Goal: Task Accomplishment & Management: Use online tool/utility

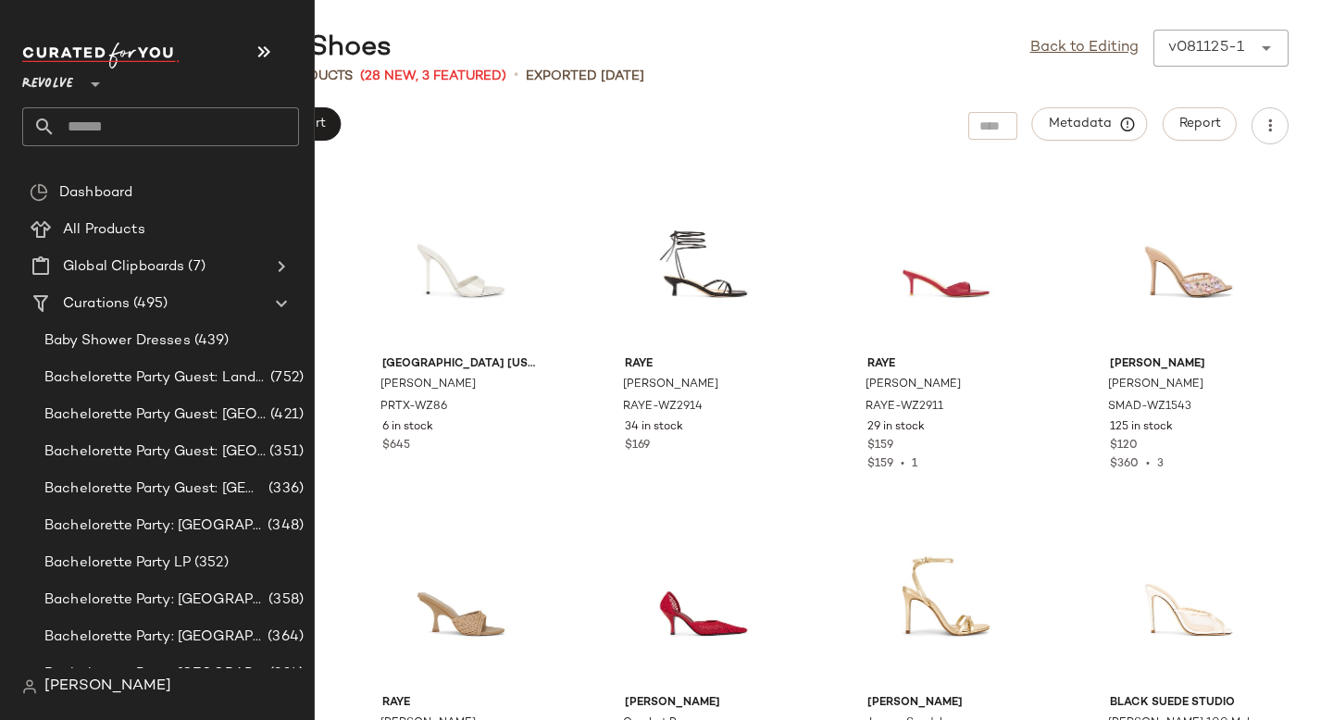
click at [74, 121] on input "text" at bounding box center [178, 126] width 244 height 39
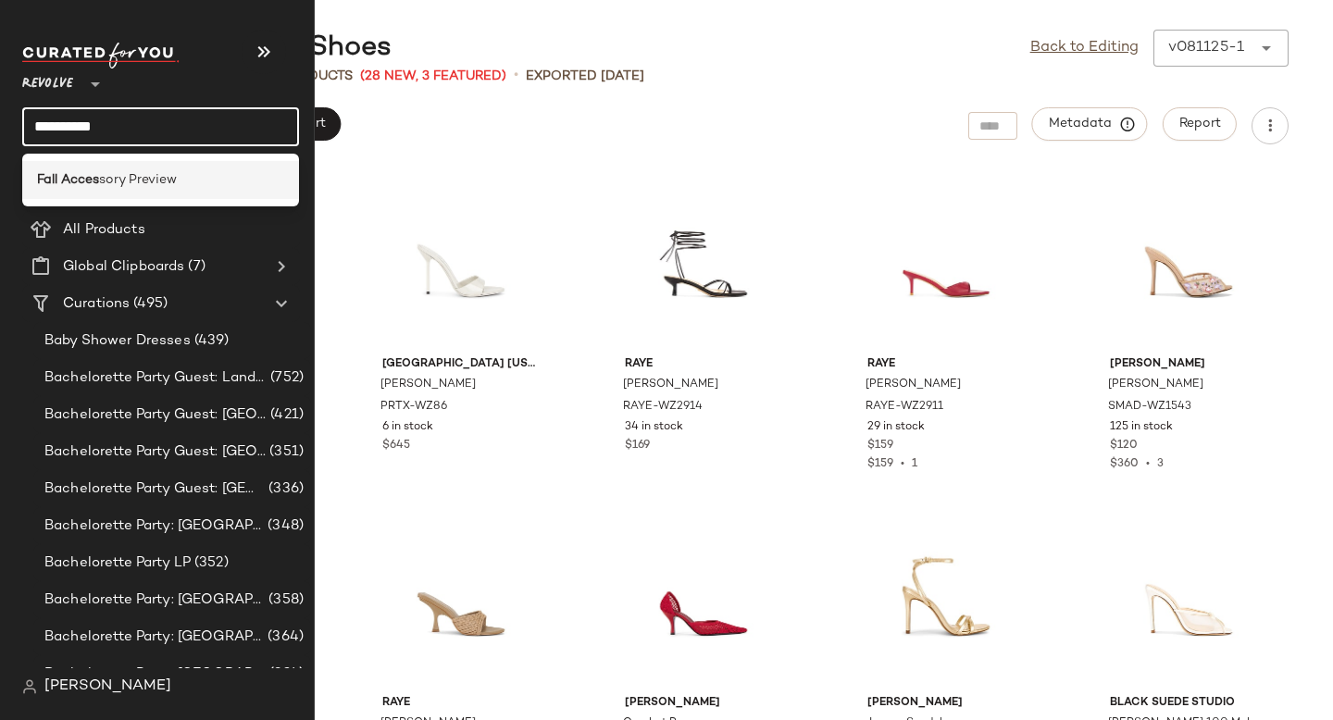
type input "**********"
click at [70, 166] on div "Fall Acces sory Preview" at bounding box center [160, 180] width 277 height 38
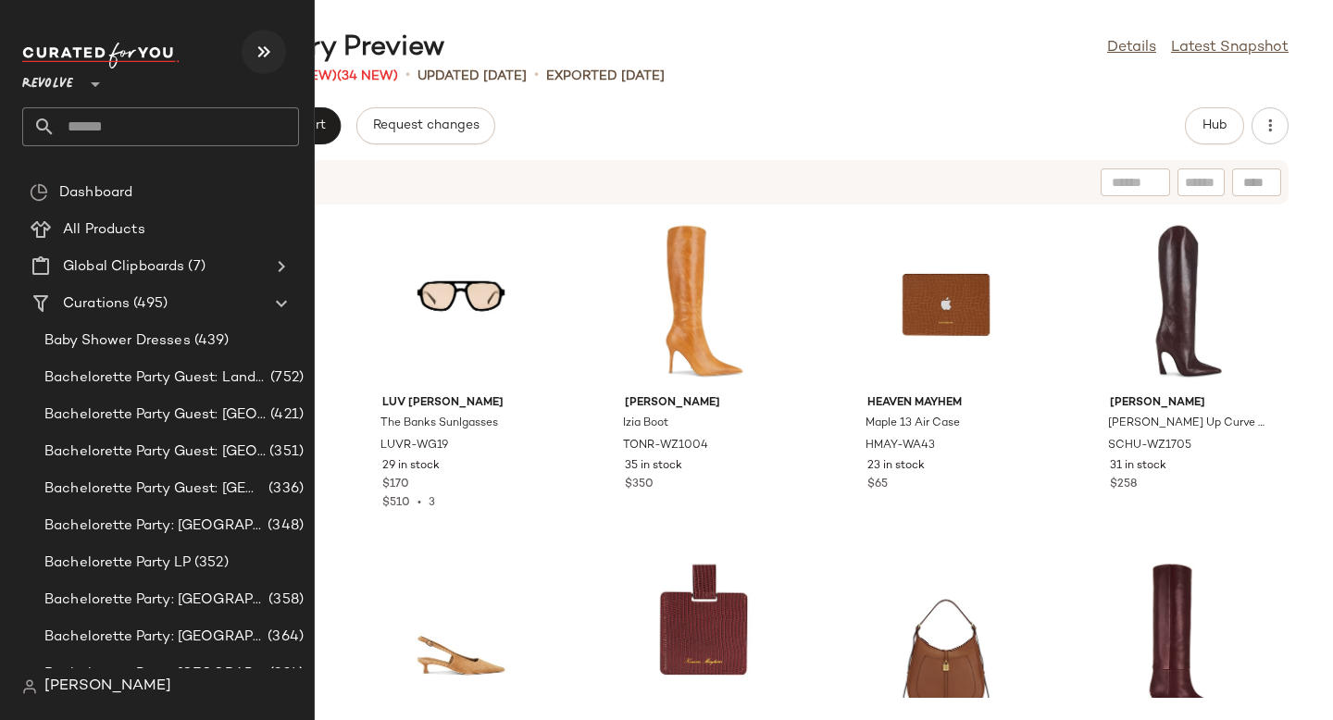
click at [259, 67] on button "button" at bounding box center [264, 52] width 44 height 44
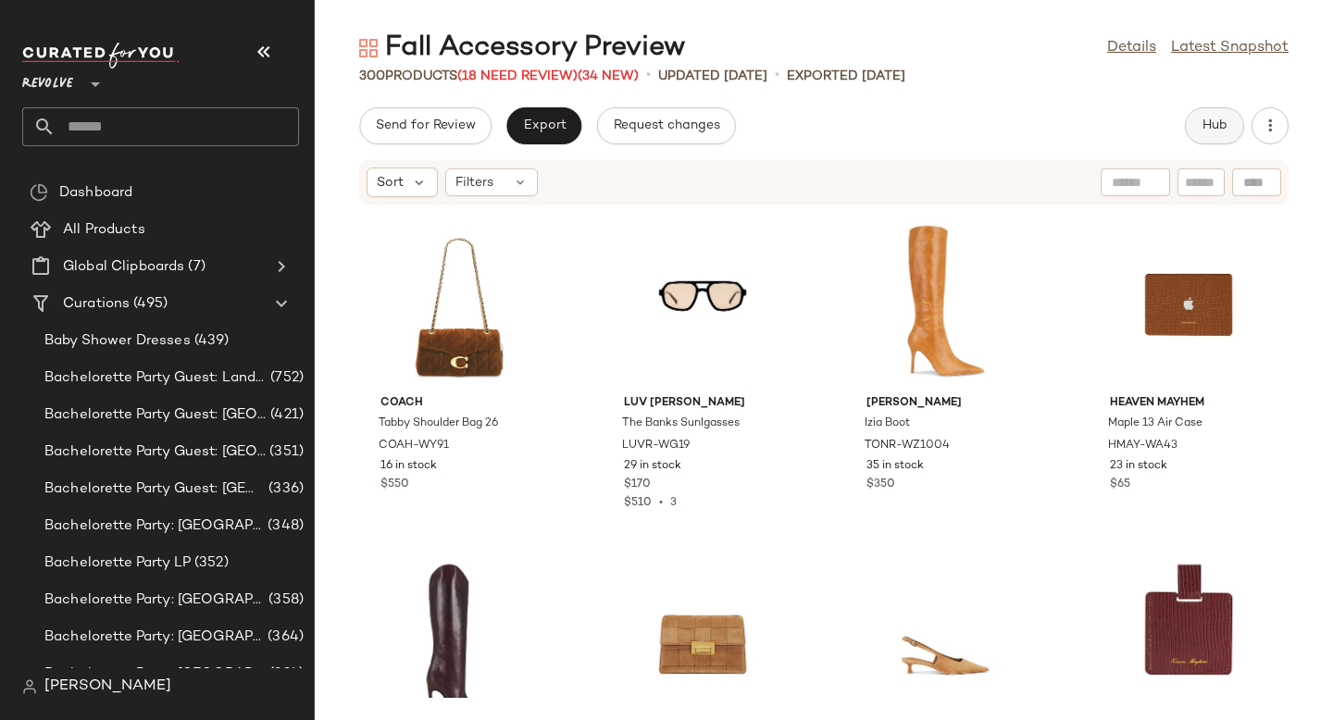
click at [1230, 126] on button "Hub" at bounding box center [1214, 125] width 59 height 37
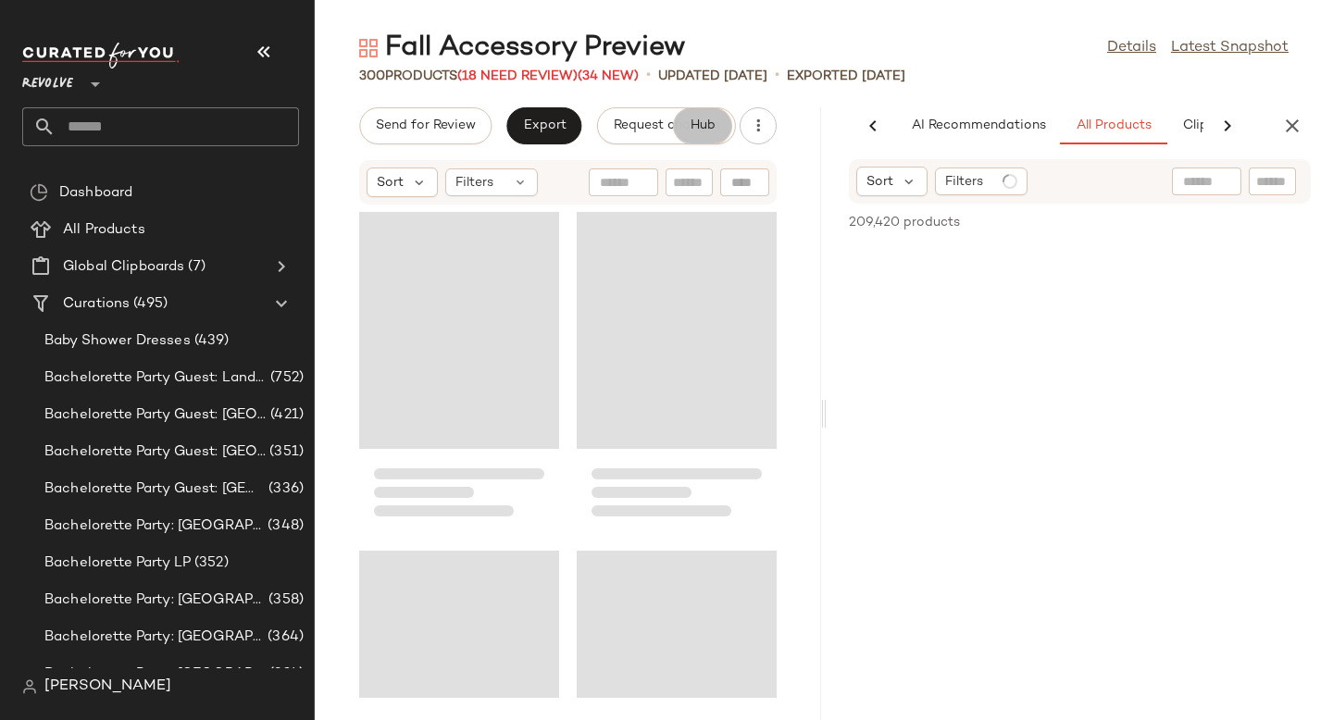
scroll to position [0, 127]
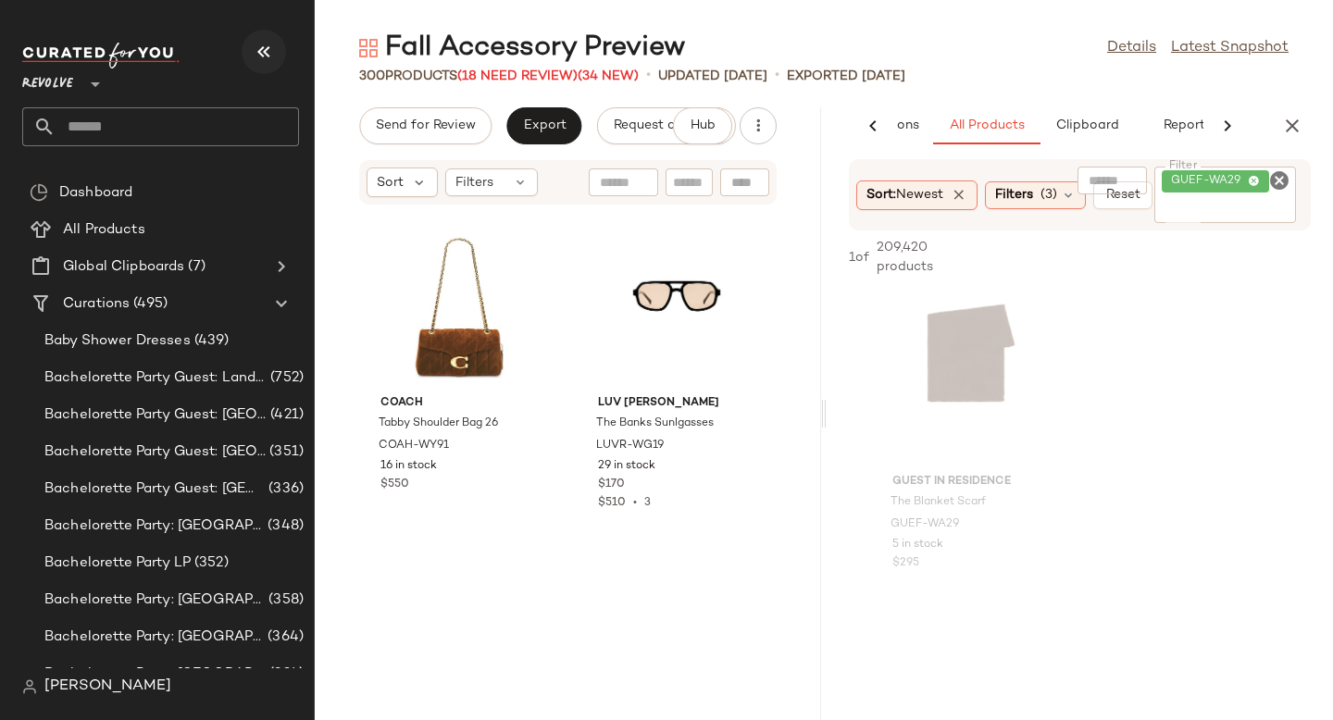
click at [269, 58] on icon "button" at bounding box center [264, 52] width 22 height 22
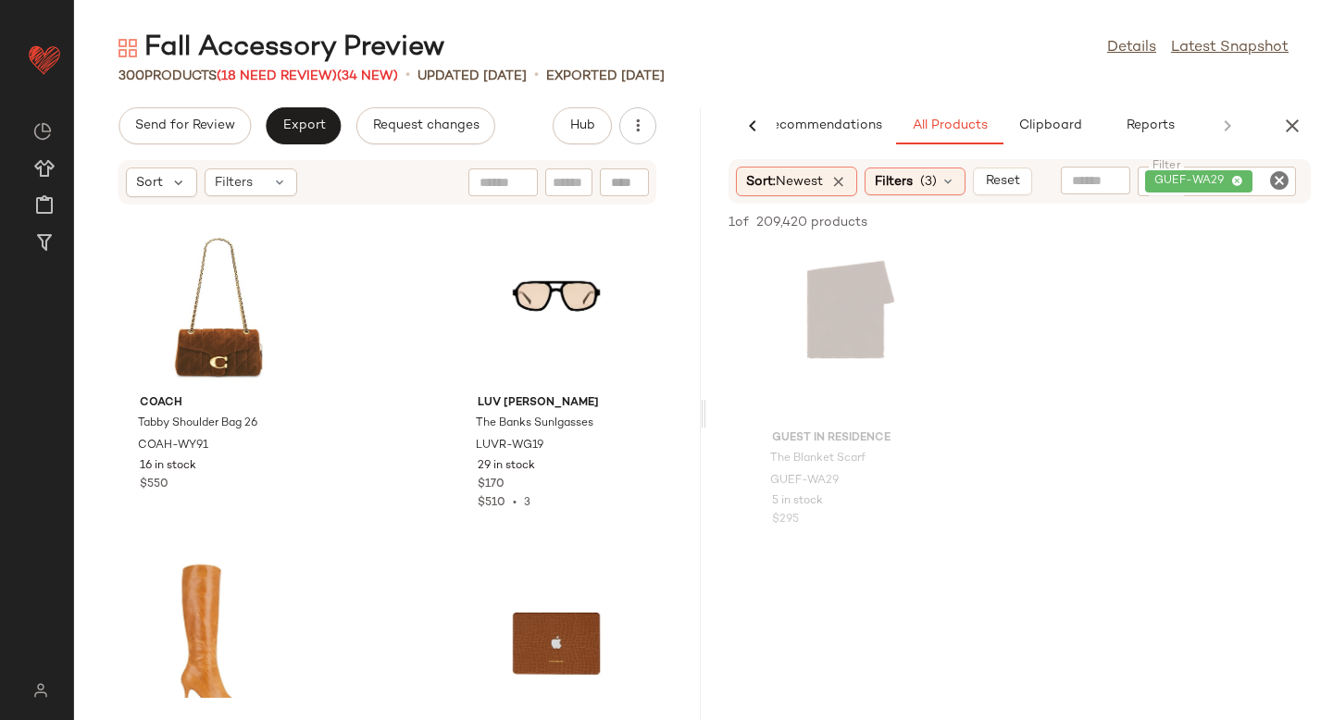
click at [1279, 178] on icon "Clear Filter" at bounding box center [1280, 180] width 22 height 22
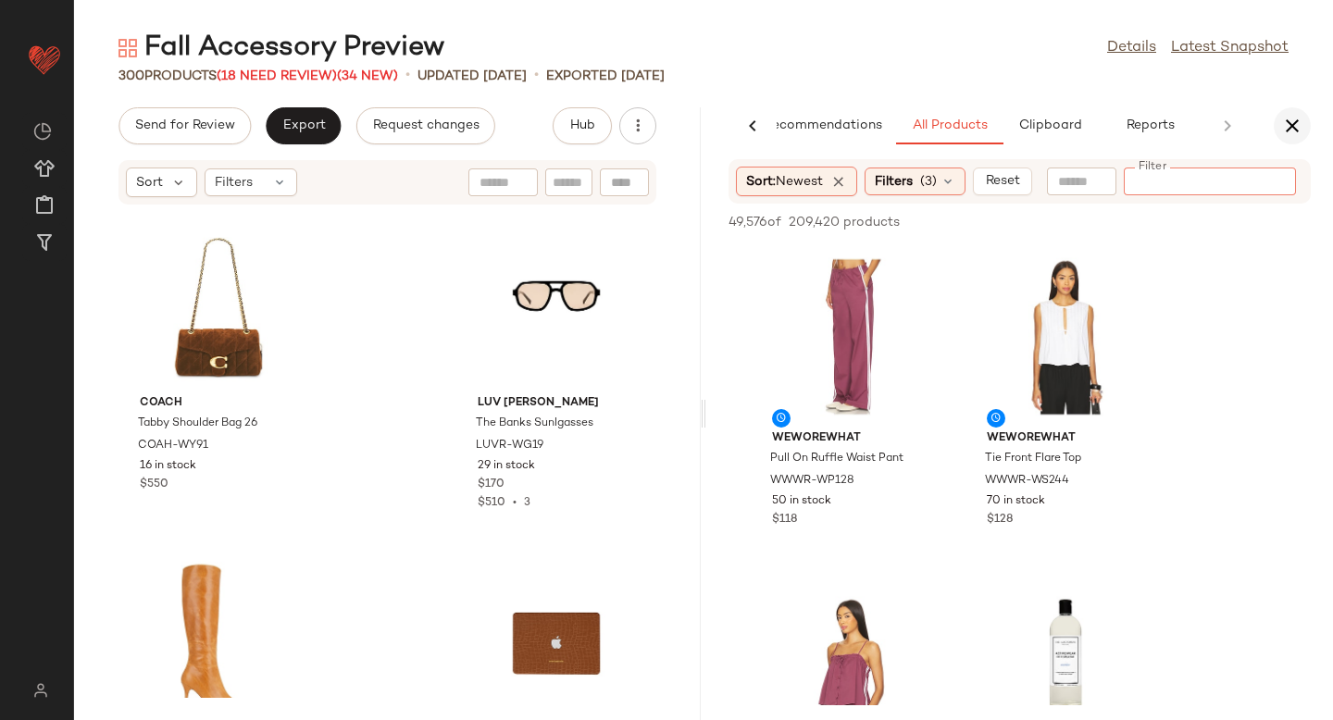
click at [1290, 126] on icon "button" at bounding box center [1293, 126] width 22 height 22
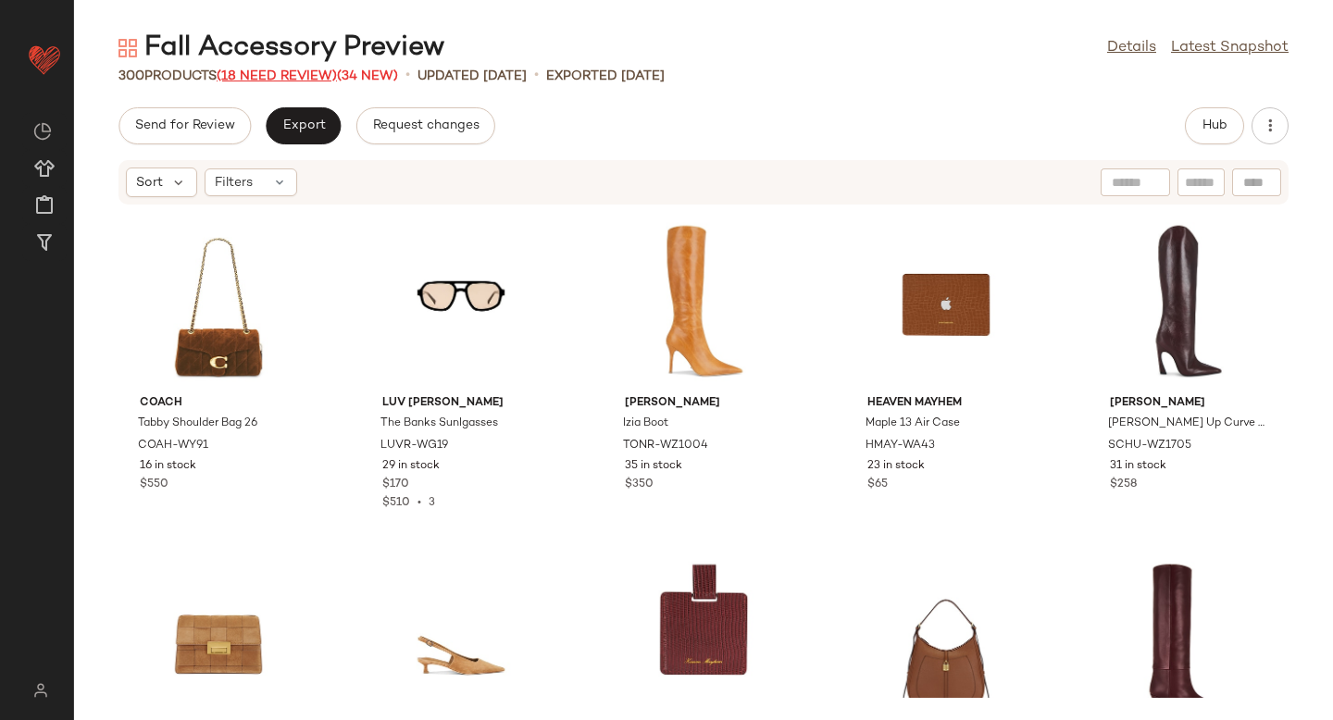
click at [276, 74] on span "(18 Need Review)" at bounding box center [277, 76] width 120 height 14
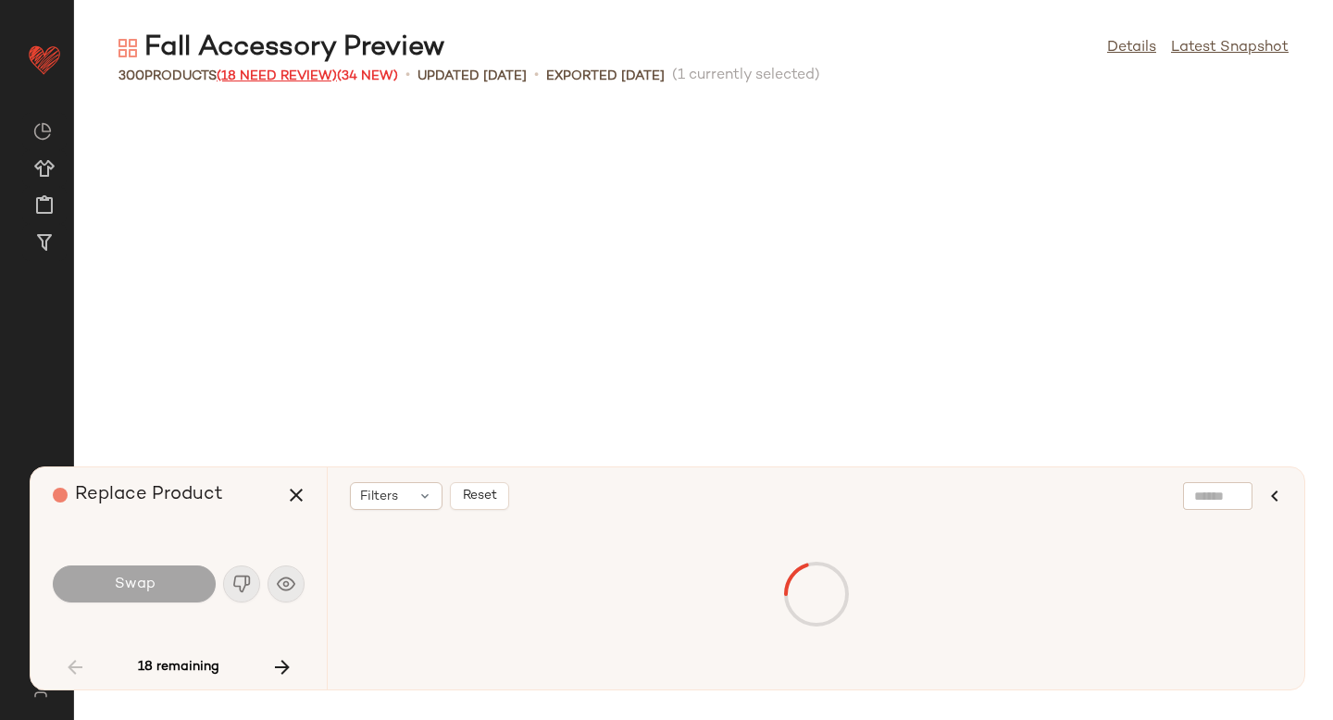
scroll to position [1356, 0]
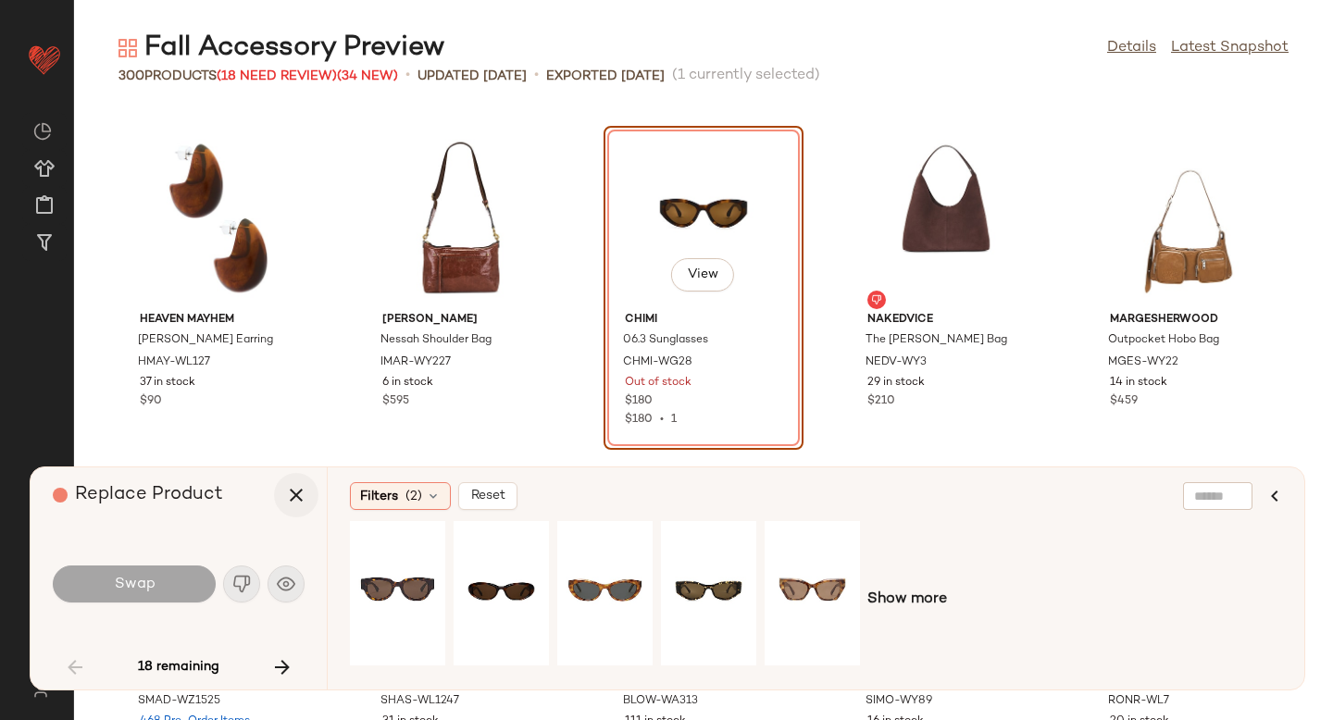
click at [292, 492] on icon "button" at bounding box center [296, 495] width 22 height 22
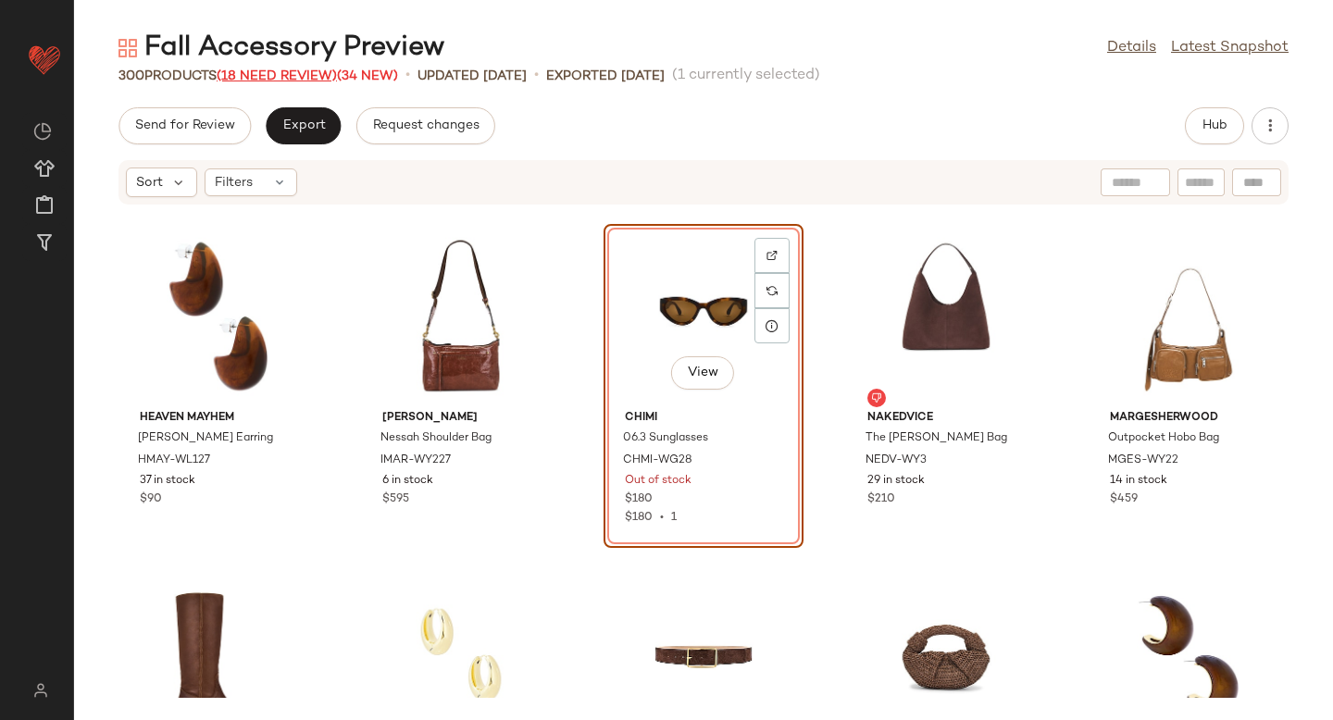
click at [298, 79] on span "(18 Need Review)" at bounding box center [277, 76] width 120 height 14
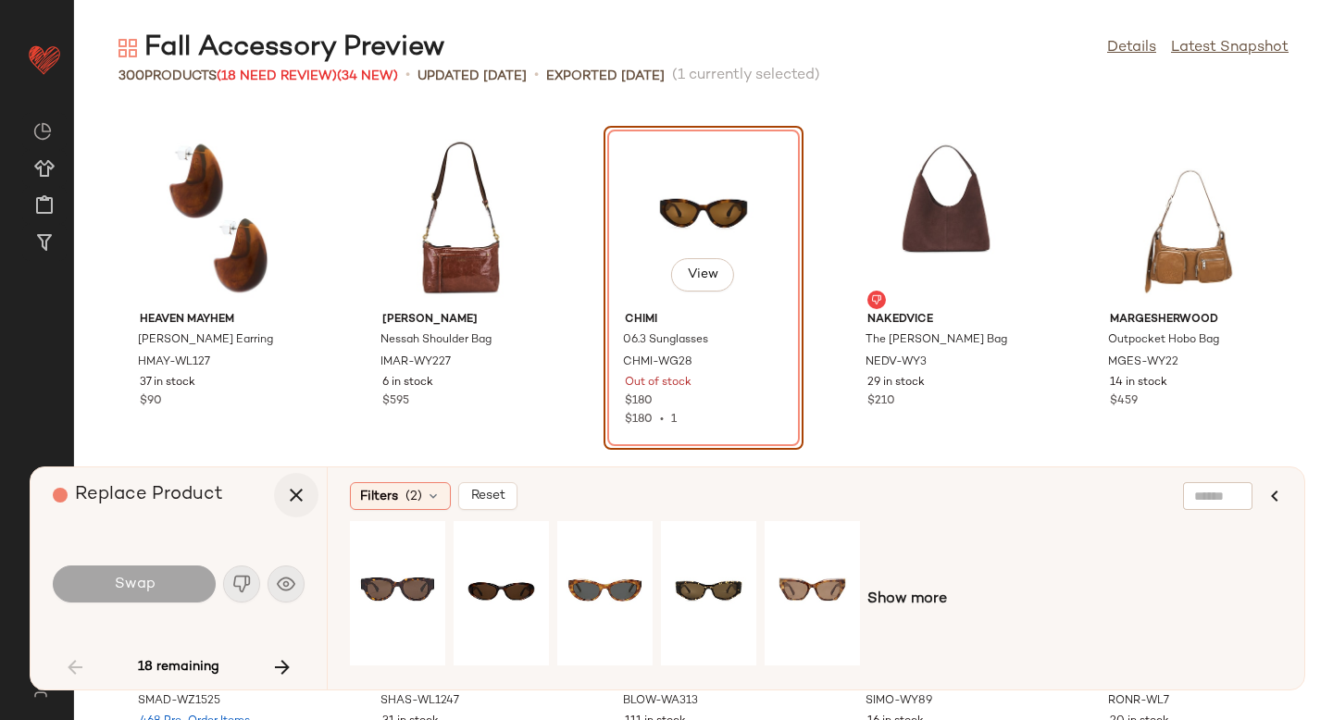
click at [297, 507] on button "button" at bounding box center [296, 495] width 44 height 44
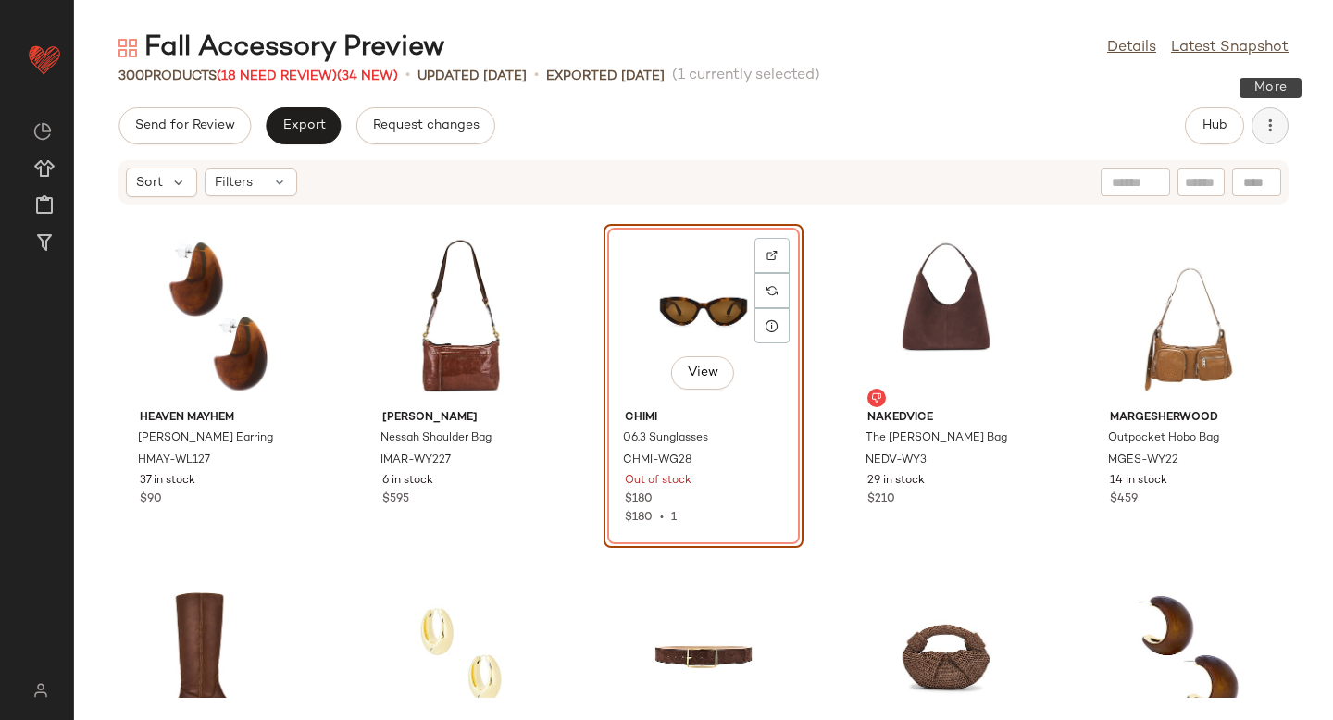
click at [1275, 120] on icon "button" at bounding box center [1270, 126] width 19 height 19
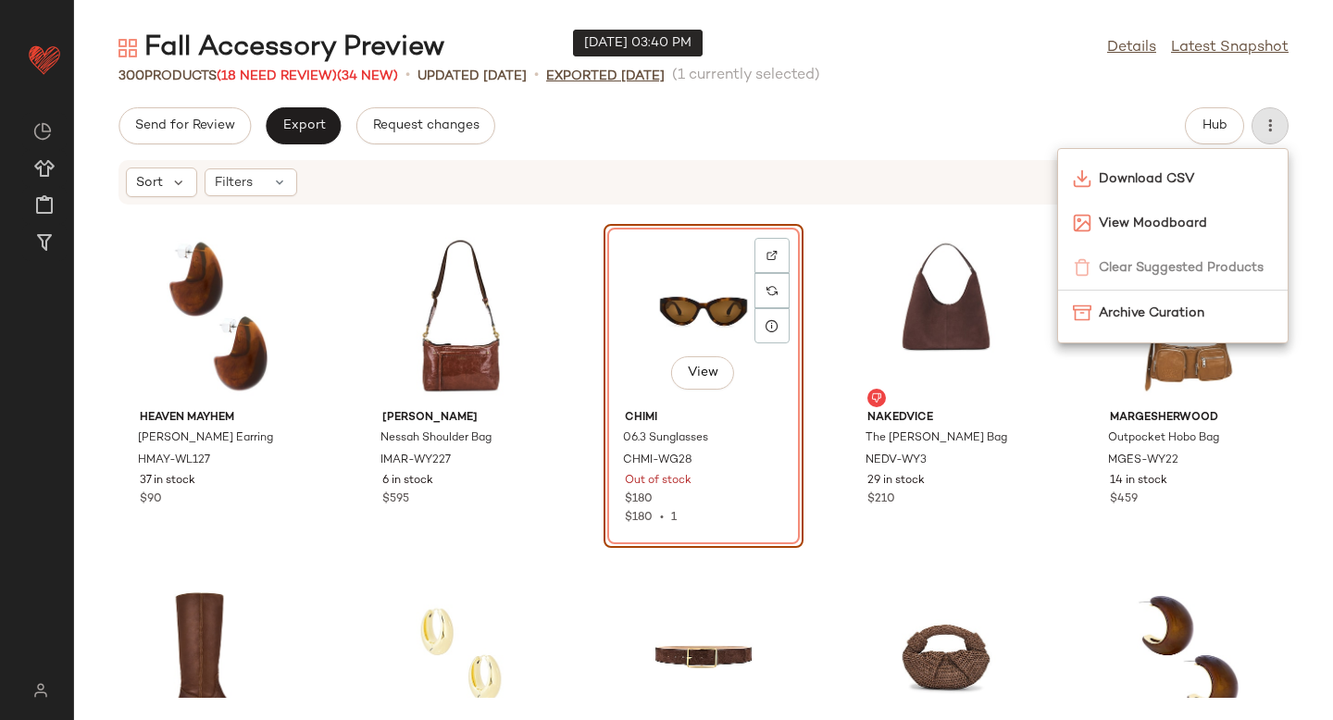
click at [665, 81] on p "Exported [DATE]" at bounding box center [605, 76] width 119 height 19
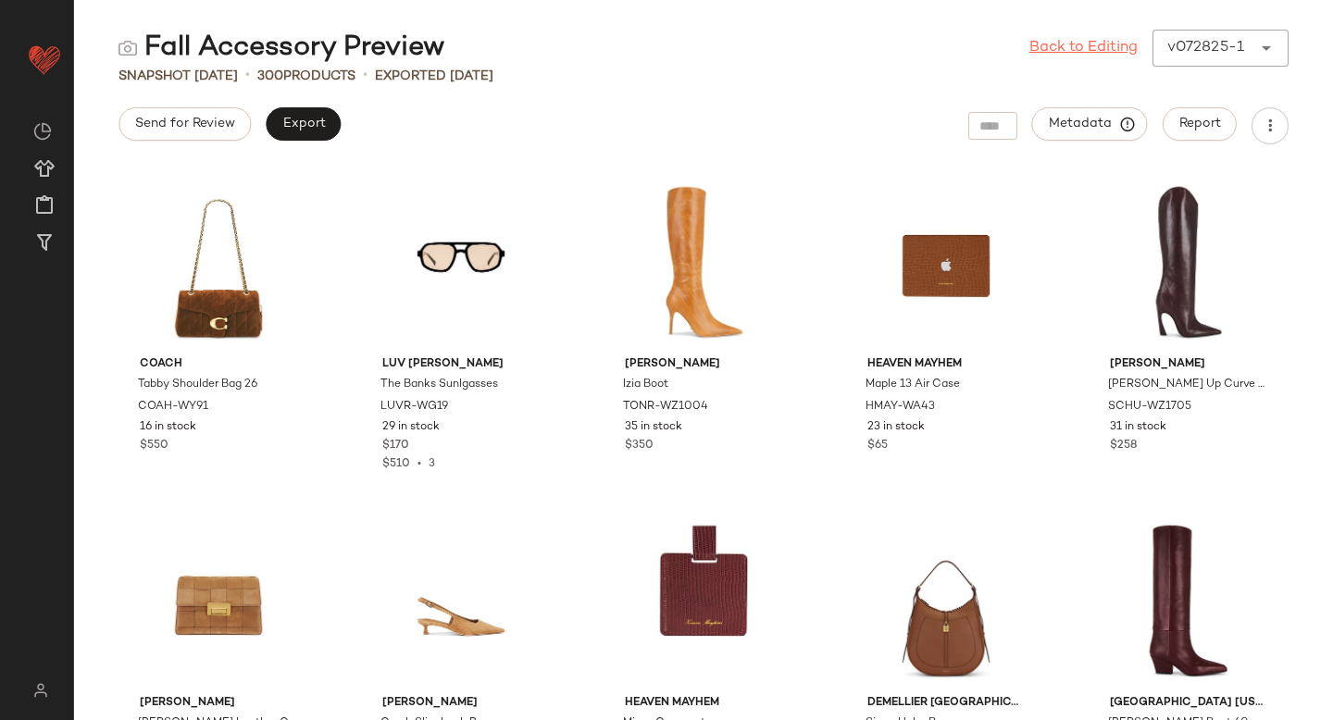
click at [1055, 51] on link "Back to Editing" at bounding box center [1084, 48] width 108 height 22
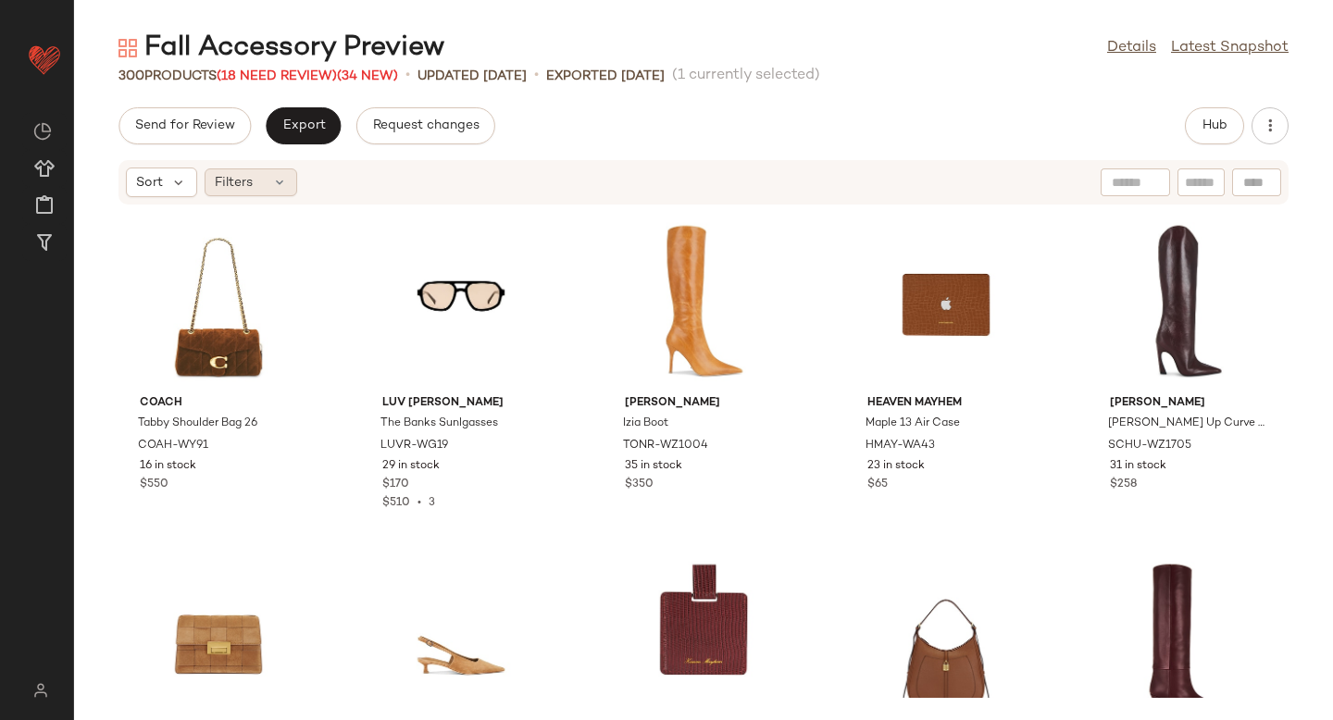
click at [267, 190] on div "Filters" at bounding box center [251, 183] width 93 height 28
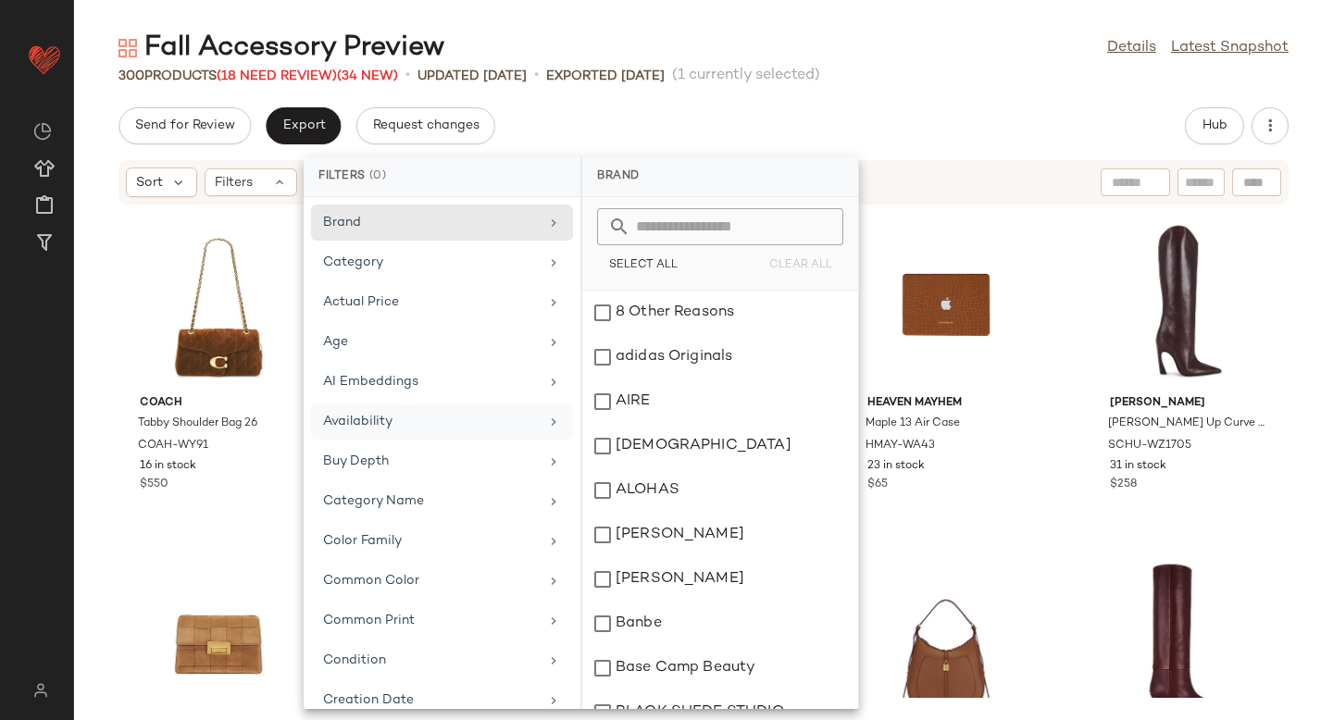
click at [396, 425] on div "Availability" at bounding box center [431, 421] width 216 height 19
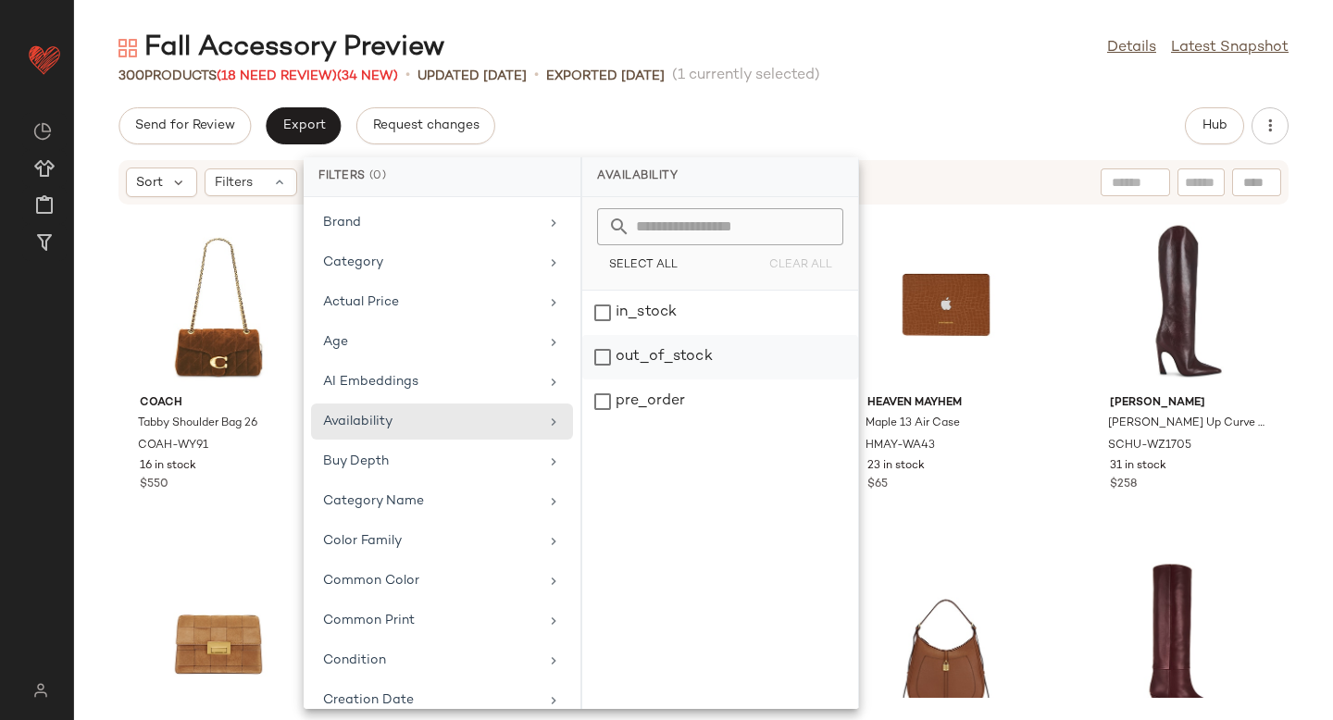
click at [610, 380] on div "out_of_stock" at bounding box center [720, 402] width 276 height 44
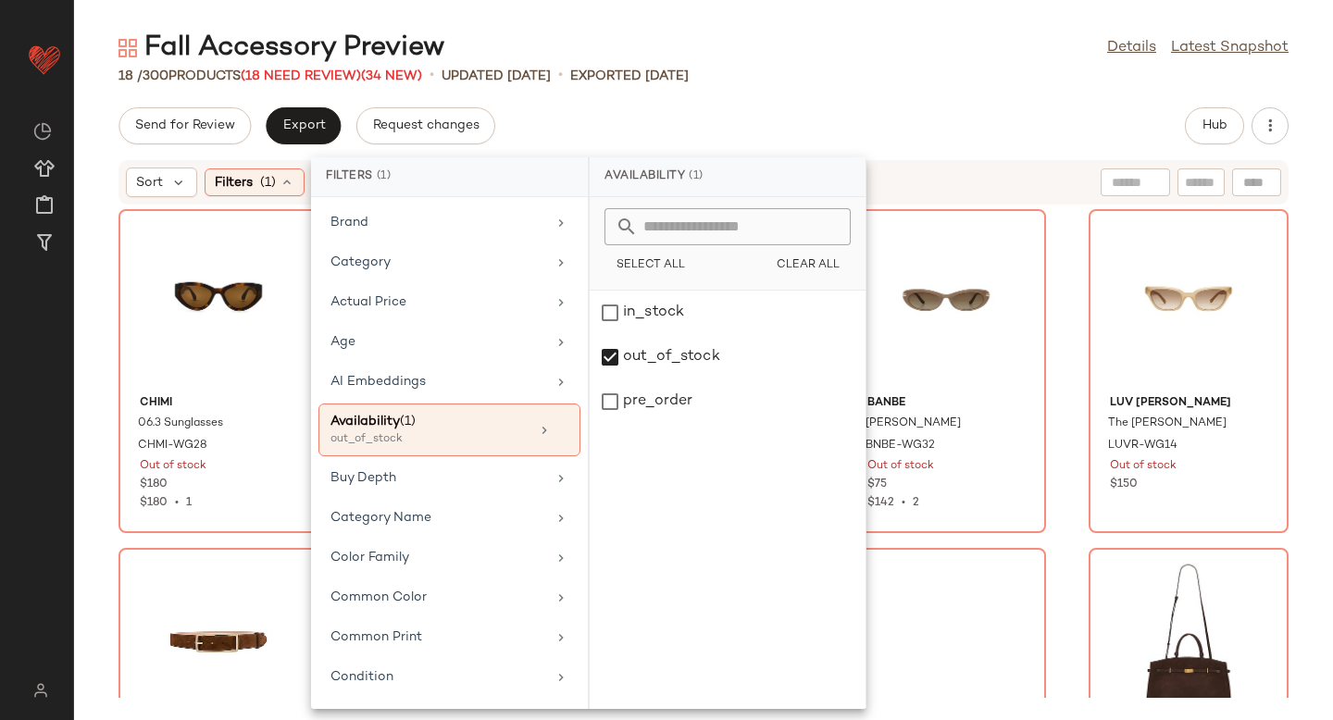
click at [977, 179] on div "Sort Filters (1) Reset" at bounding box center [583, 183] width 915 height 30
